Goal: Task Accomplishment & Management: Use online tool/utility

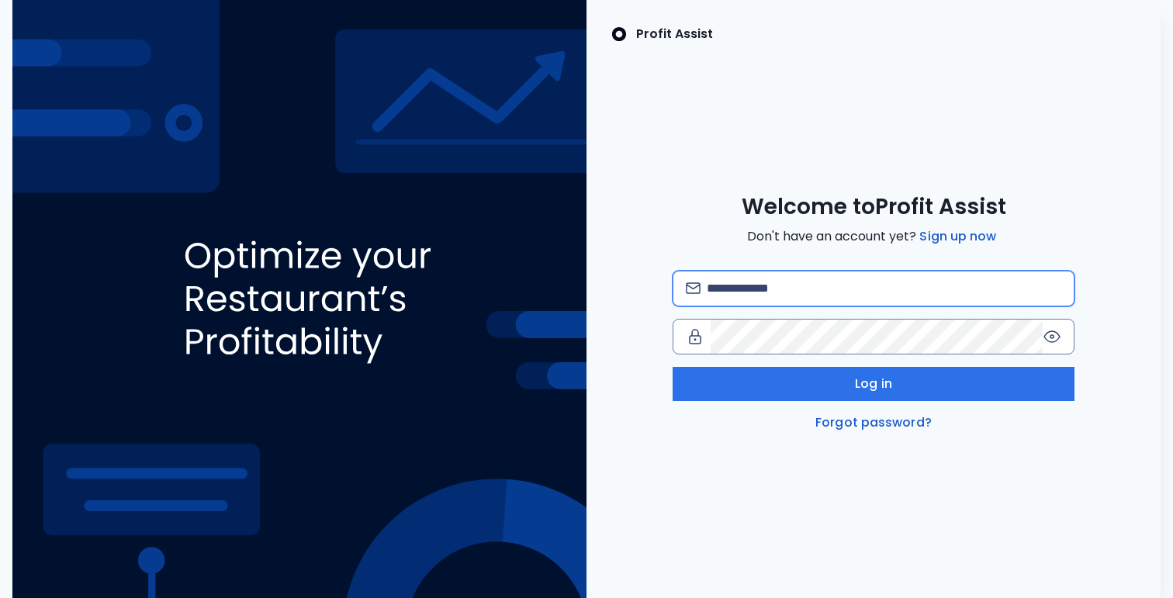
click at [724, 292] on input "email" at bounding box center [884, 288] width 354 height 34
type input "**********"
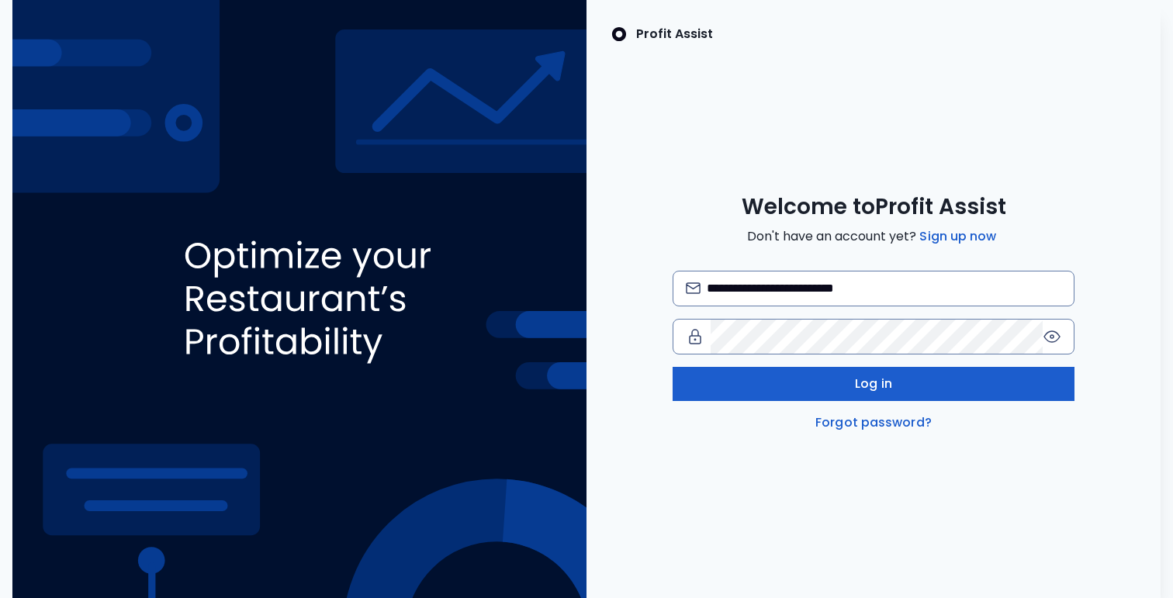
click at [845, 387] on button "Log in" at bounding box center [874, 384] width 402 height 34
